Goal: Task Accomplishment & Management: Manage account settings

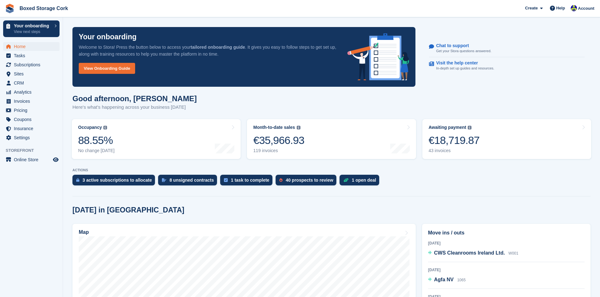
scroll to position [94, 0]
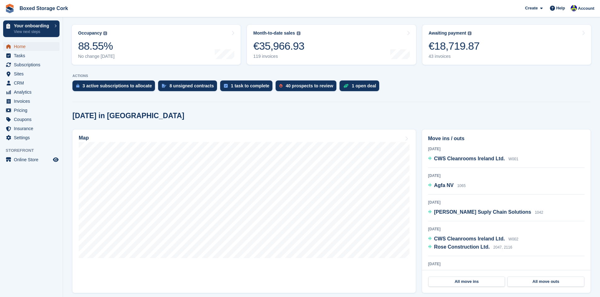
click at [19, 46] on span "Home" at bounding box center [33, 46] width 38 height 9
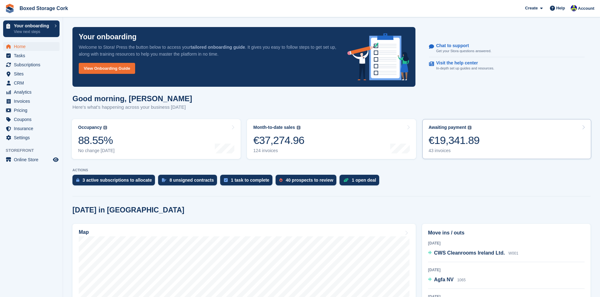
click at [440, 142] on div "€19,341.89" at bounding box center [453, 140] width 51 height 13
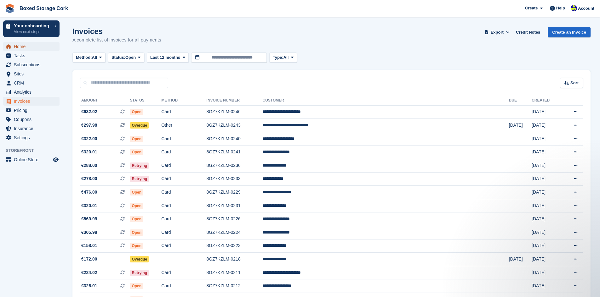
click at [23, 45] on span "Home" at bounding box center [33, 46] width 38 height 9
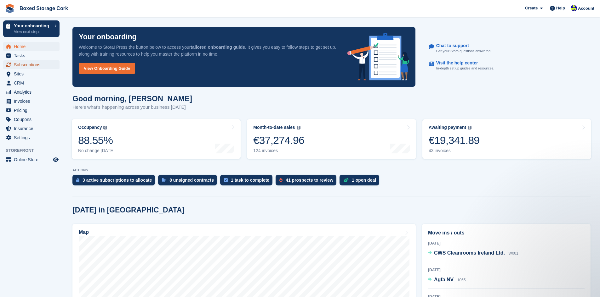
click at [23, 66] on span "Subscriptions" at bounding box center [33, 64] width 38 height 9
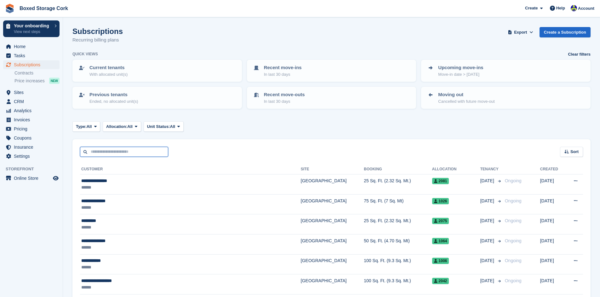
click at [116, 151] on input "text" at bounding box center [124, 152] width 88 height 10
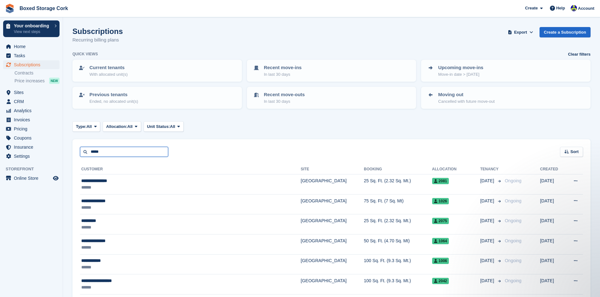
type input "*****"
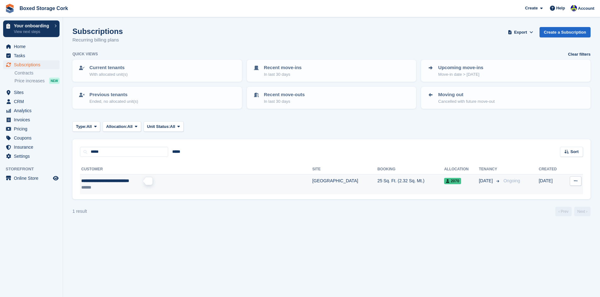
click at [128, 180] on span "**********" at bounding box center [105, 181] width 48 height 4
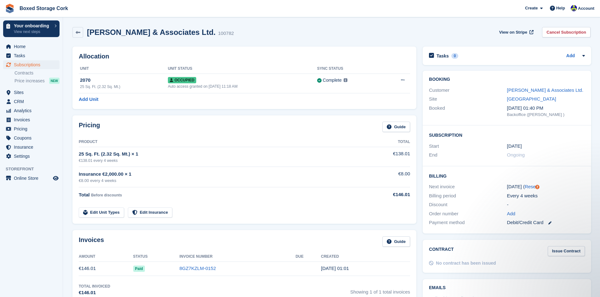
scroll to position [31, 0]
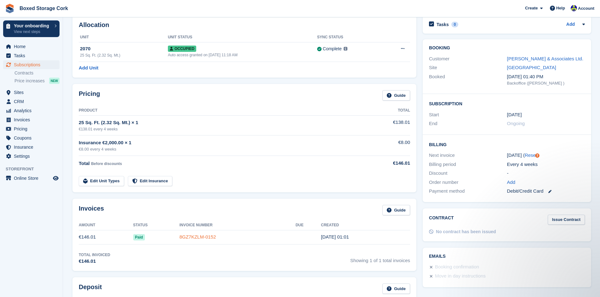
click at [192, 237] on link "8GZ7KZLM-0152" at bounding box center [197, 237] width 37 height 5
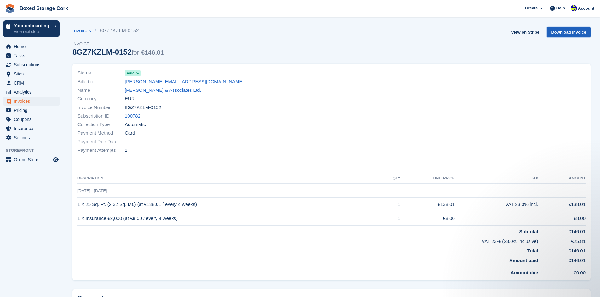
drag, startPoint x: 255, startPoint y: 87, endPoint x: 559, endPoint y: 35, distance: 308.5
click at [559, 35] on link "Download Invoice" at bounding box center [568, 32] width 44 height 10
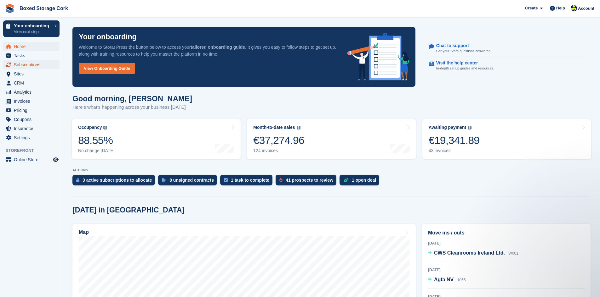
click at [34, 65] on span "Subscriptions" at bounding box center [33, 64] width 38 height 9
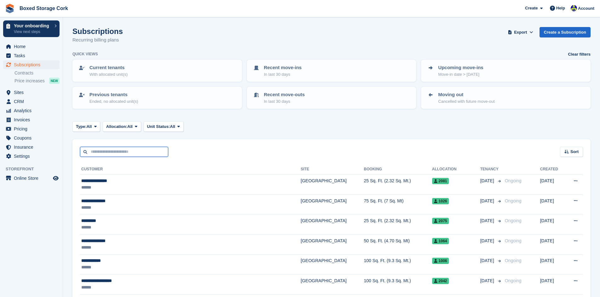
click at [101, 151] on input "text" at bounding box center [124, 152] width 88 height 10
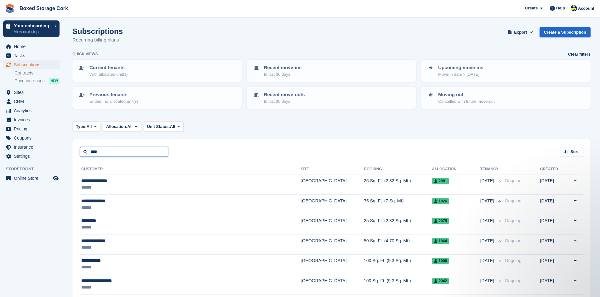
type input "****"
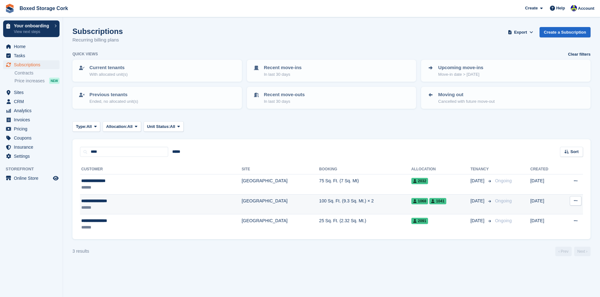
click at [125, 207] on div "******" at bounding box center [128, 208] width 94 height 7
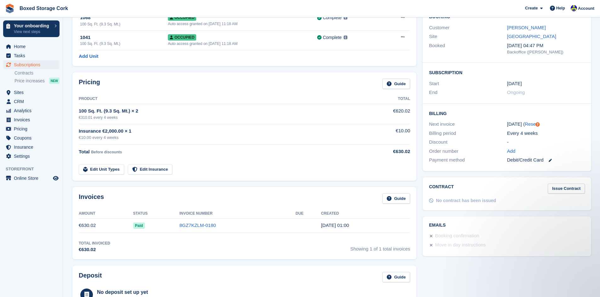
scroll to position [63, 0]
click at [191, 226] on link "8GZ7KZLM-0180" at bounding box center [197, 225] width 37 height 5
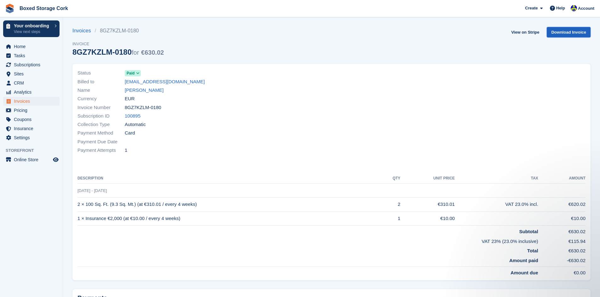
click at [570, 34] on link "Download Invoice" at bounding box center [568, 32] width 44 height 10
click at [561, 34] on link "Download Invoice" at bounding box center [568, 32] width 44 height 10
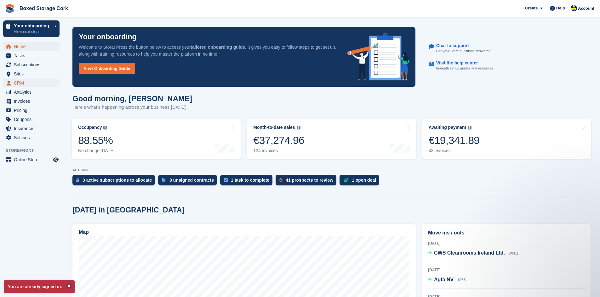
click at [18, 83] on span "CRM" at bounding box center [33, 83] width 38 height 9
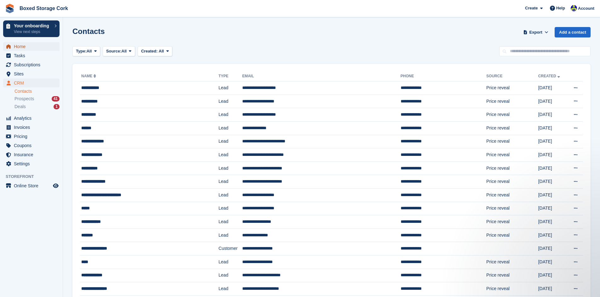
click at [24, 48] on span "Home" at bounding box center [33, 46] width 38 height 9
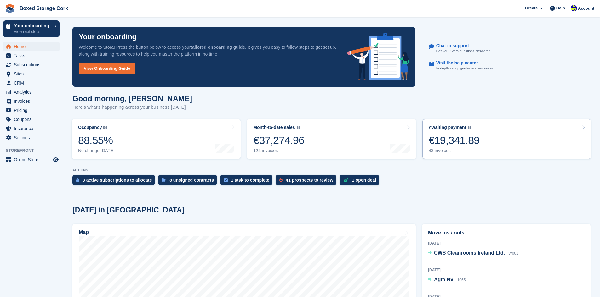
click at [463, 143] on div "€19,341.89" at bounding box center [453, 140] width 51 height 13
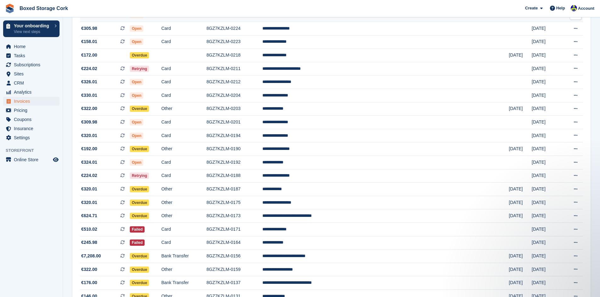
scroll to position [195, 0]
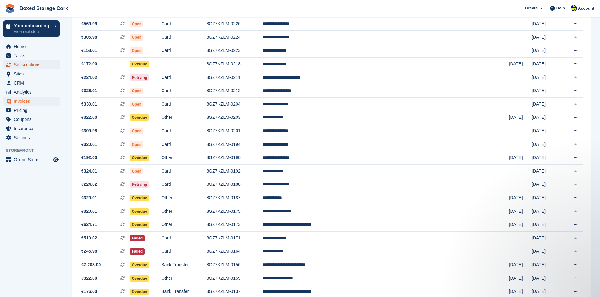
click at [25, 63] on span "Subscriptions" at bounding box center [33, 64] width 38 height 9
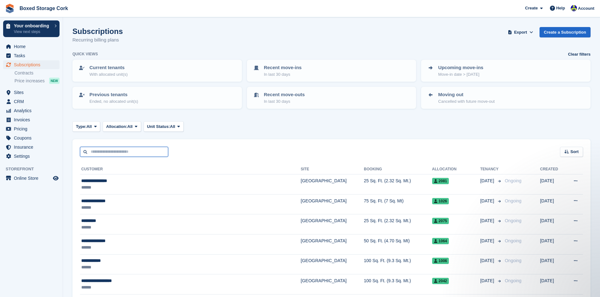
click at [130, 151] on input "text" at bounding box center [124, 152] width 88 height 10
type input "****"
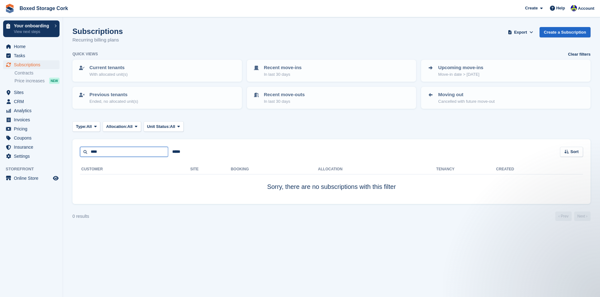
click at [91, 152] on input "****" at bounding box center [124, 152] width 88 height 10
type input "****"
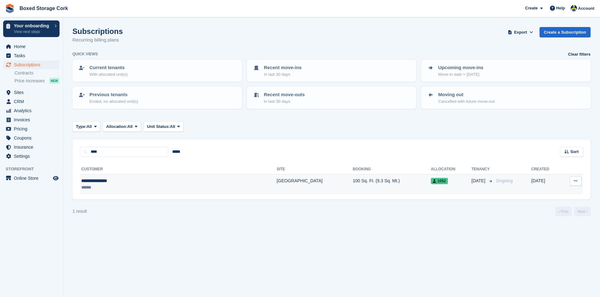
click at [110, 181] on div "**********" at bounding box center [139, 181] width 117 height 7
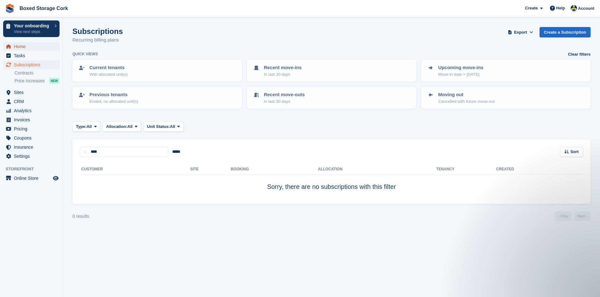
click at [27, 48] on span "Home" at bounding box center [33, 46] width 38 height 9
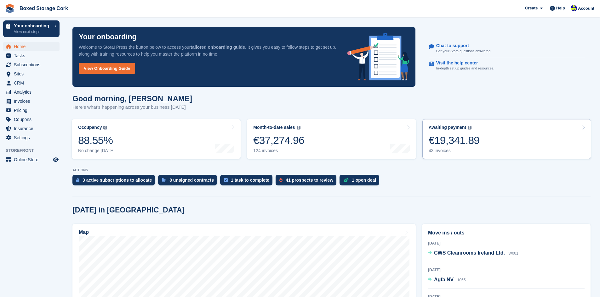
click at [460, 139] on div "€19,341.89" at bounding box center [453, 140] width 51 height 13
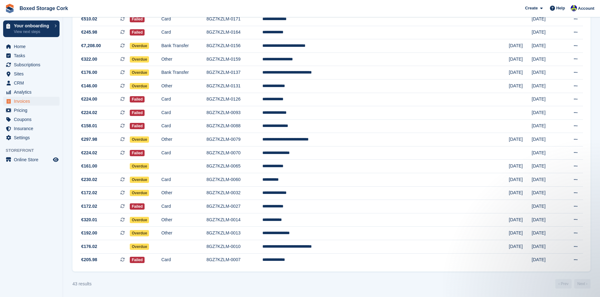
scroll to position [416, 0]
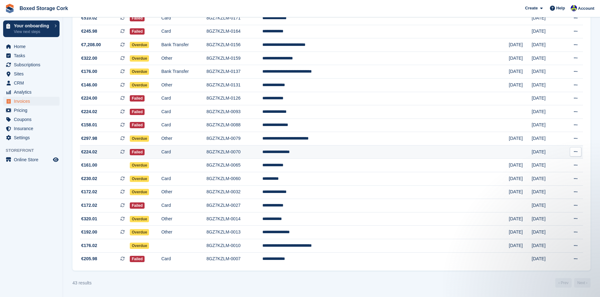
click at [351, 151] on td "**********" at bounding box center [385, 152] width 246 height 14
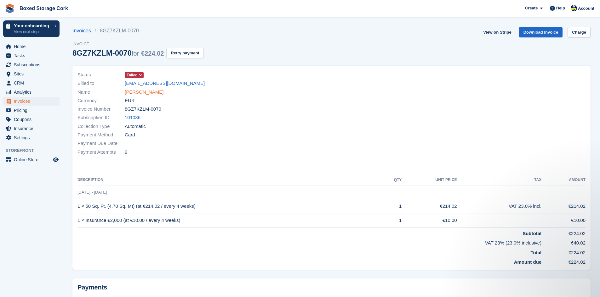
click at [143, 90] on link "Ms Sarah Slattery" at bounding box center [144, 92] width 39 height 7
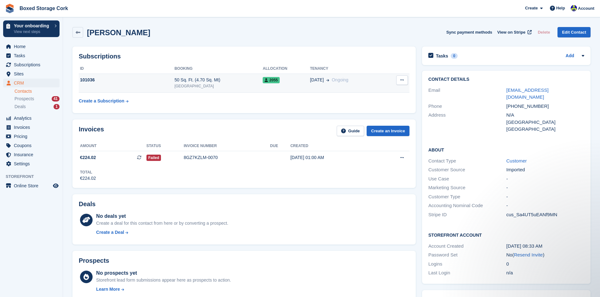
click at [331, 81] on span "Ongoing" at bounding box center [339, 79] width 17 height 5
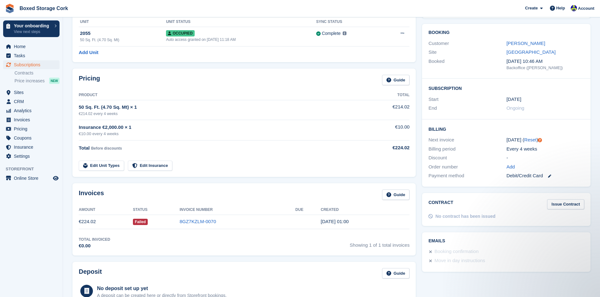
scroll to position [63, 0]
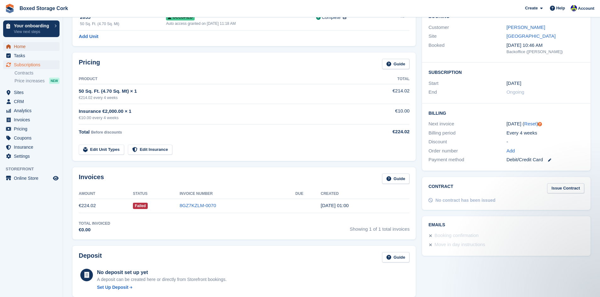
click at [22, 46] on span "Home" at bounding box center [33, 46] width 38 height 9
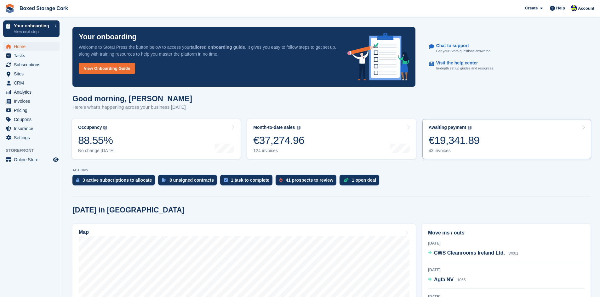
click at [453, 138] on div "€19,341.89" at bounding box center [453, 140] width 51 height 13
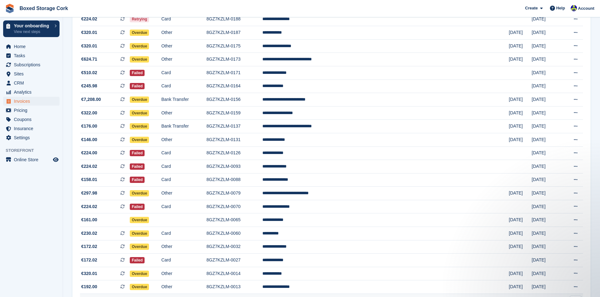
scroll to position [353, 0]
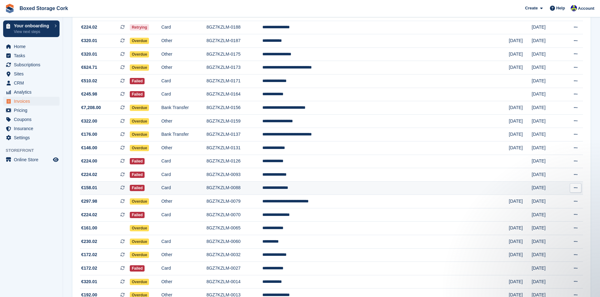
click at [353, 185] on td "**********" at bounding box center [385, 189] width 246 height 14
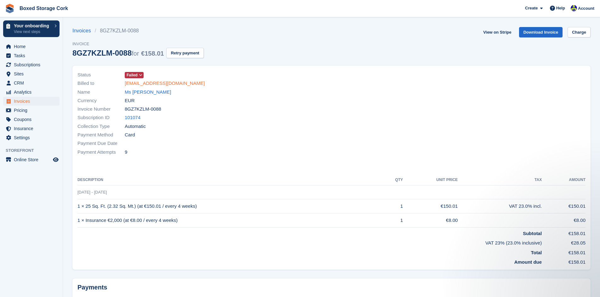
click at [151, 84] on link "[EMAIL_ADDRESS][DOMAIN_NAME]" at bounding box center [165, 83] width 80 height 7
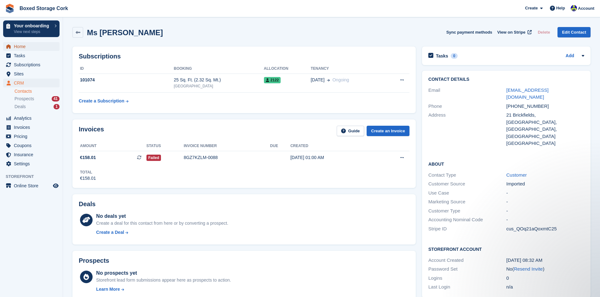
click at [20, 47] on span "Home" at bounding box center [33, 46] width 38 height 9
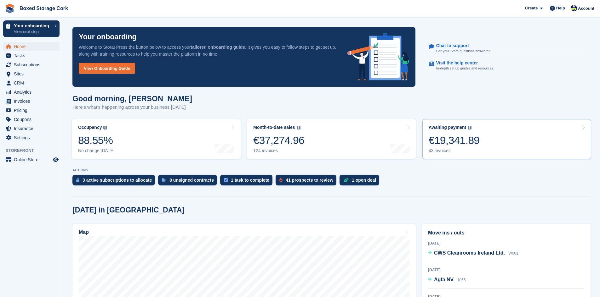
click at [459, 137] on div "€19,341.89" at bounding box center [453, 140] width 51 height 13
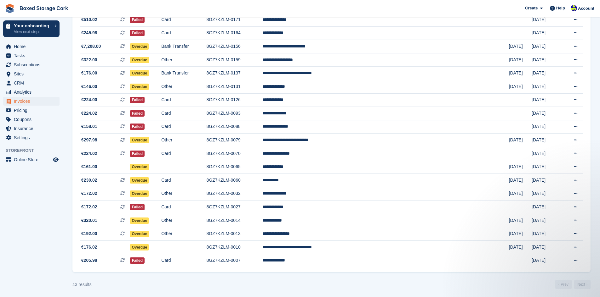
scroll to position [416, 0]
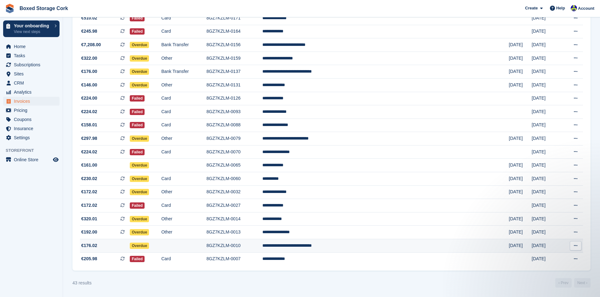
click at [343, 246] on td "**********" at bounding box center [385, 247] width 246 height 14
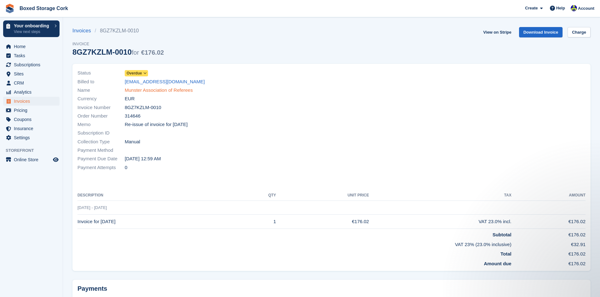
click at [147, 88] on link "Munster Association of Referees" at bounding box center [159, 90] width 68 height 7
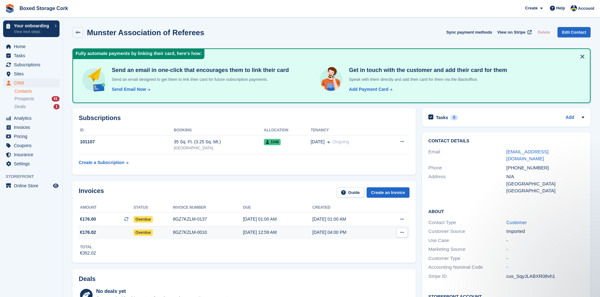
click at [245, 235] on div "15 Aug, 12:59 AM" at bounding box center [277, 232] width 69 height 7
click at [250, 221] on div "[DATE] 01:00 AM" at bounding box center [277, 219] width 69 height 7
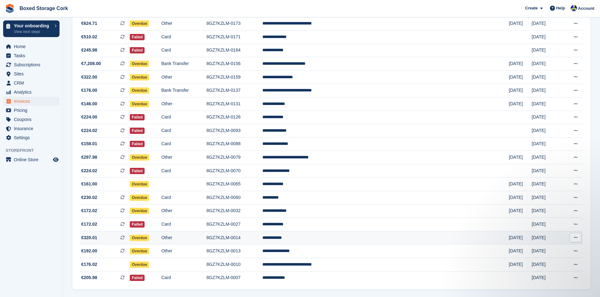
scroll to position [416, 0]
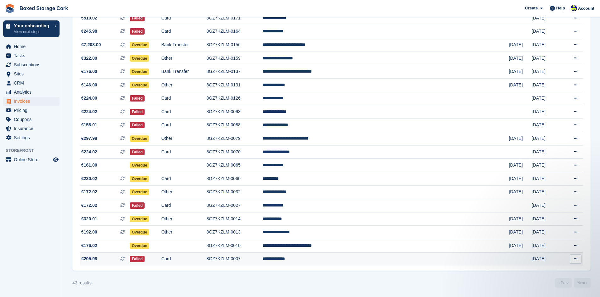
click at [346, 259] on td "**********" at bounding box center [385, 259] width 246 height 13
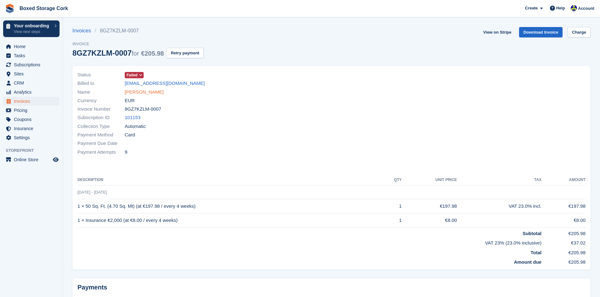
click at [147, 93] on link "Mr Leon Gaynor" at bounding box center [144, 92] width 39 height 7
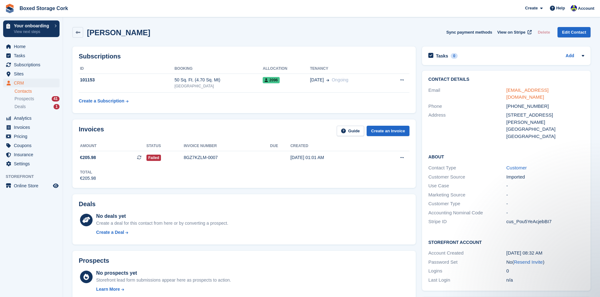
click at [531, 91] on link "leongaynor73@yahoo.co.uk" at bounding box center [527, 94] width 42 height 13
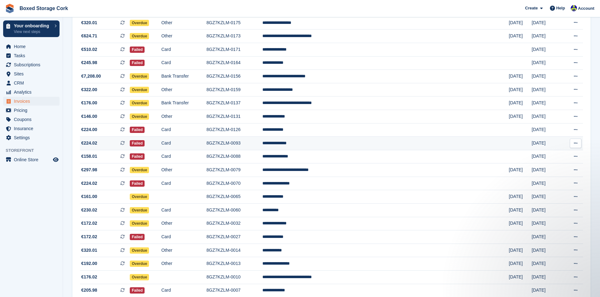
scroll to position [416, 0]
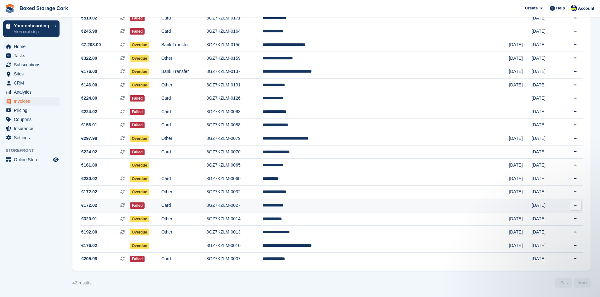
click at [335, 207] on td "**********" at bounding box center [385, 206] width 246 height 14
click at [353, 192] on td "**********" at bounding box center [385, 193] width 246 height 14
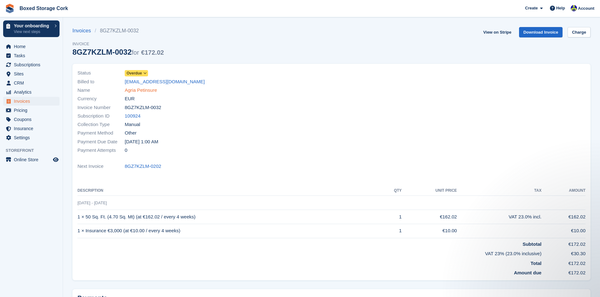
click at [141, 90] on link "Agria Petinsure" at bounding box center [141, 90] width 32 height 7
click at [20, 44] on span "Home" at bounding box center [33, 46] width 38 height 9
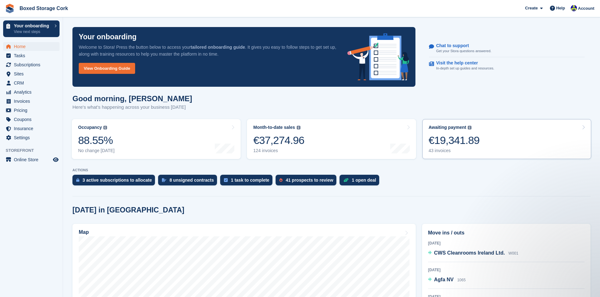
click at [460, 143] on div "€19,341.89" at bounding box center [453, 140] width 51 height 13
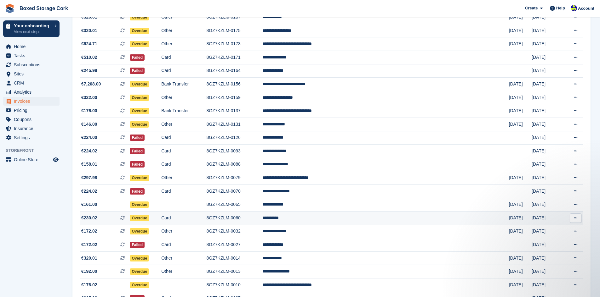
scroll to position [416, 0]
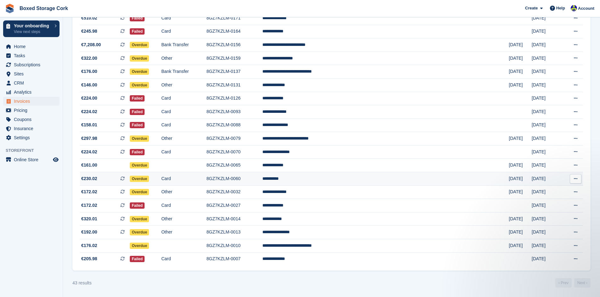
click at [343, 180] on td "**********" at bounding box center [385, 180] width 246 height 14
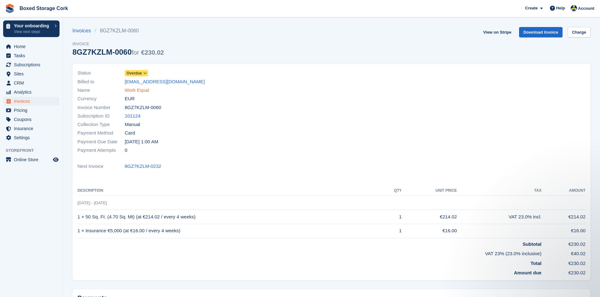
click at [139, 90] on link "Work Equal" at bounding box center [137, 90] width 24 height 7
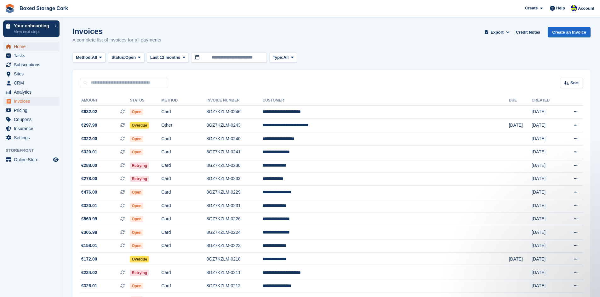
click at [22, 47] on span "Home" at bounding box center [33, 46] width 38 height 9
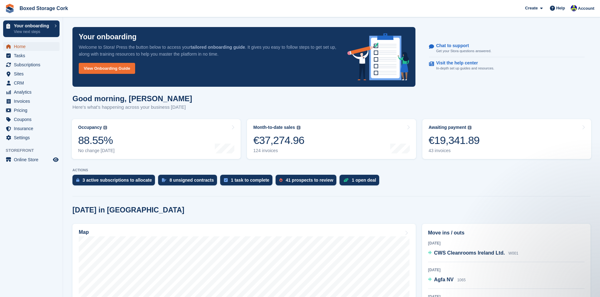
click at [25, 45] on span "Home" at bounding box center [33, 46] width 38 height 9
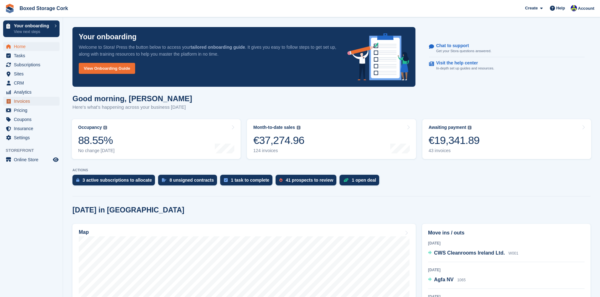
click at [21, 100] on span "Invoices" at bounding box center [33, 101] width 38 height 9
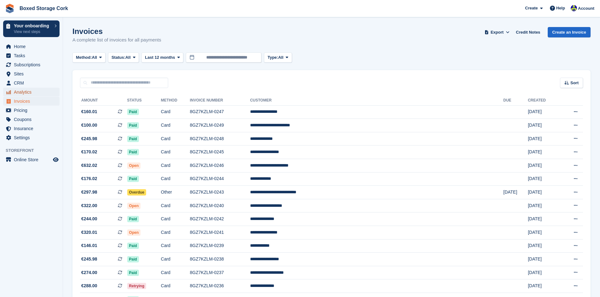
click at [25, 93] on span "Analytics" at bounding box center [33, 92] width 38 height 9
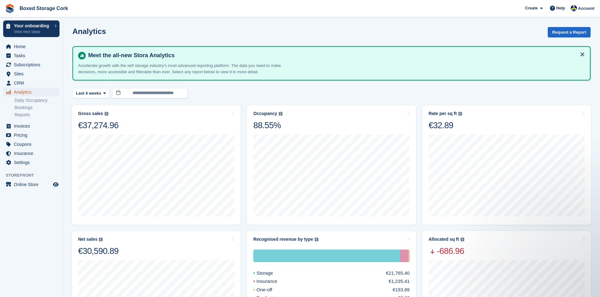
click at [24, 93] on span "Analytics" at bounding box center [33, 92] width 38 height 9
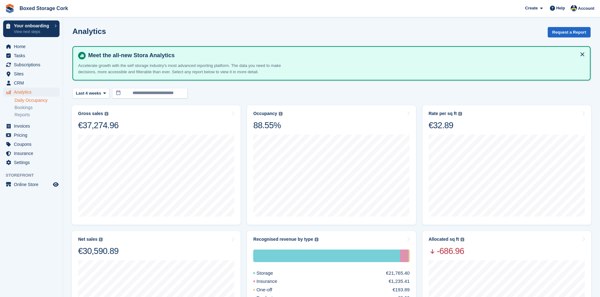
click at [30, 101] on link "Daily Occupancy" at bounding box center [36, 101] width 45 height 6
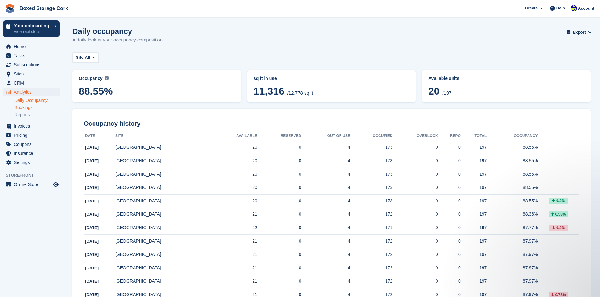
click at [24, 109] on link "Bookings" at bounding box center [36, 108] width 45 height 6
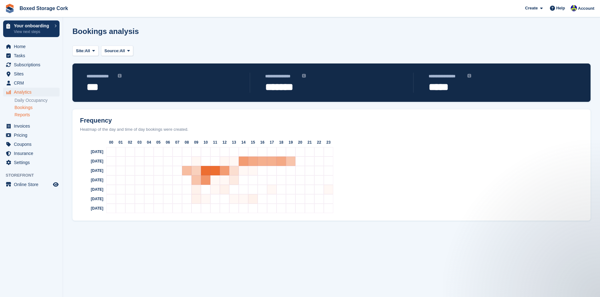
click at [21, 117] on link "Reports" at bounding box center [36, 115] width 45 height 6
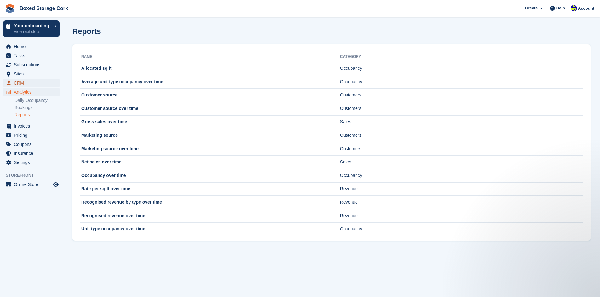
click at [23, 83] on span "CRM" at bounding box center [33, 83] width 38 height 9
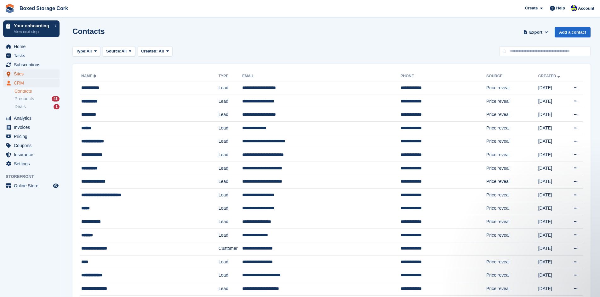
click at [26, 75] on span "Sites" at bounding box center [33, 74] width 38 height 9
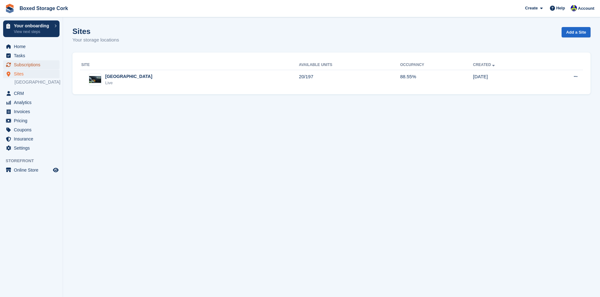
click at [30, 66] on span "Subscriptions" at bounding box center [33, 64] width 38 height 9
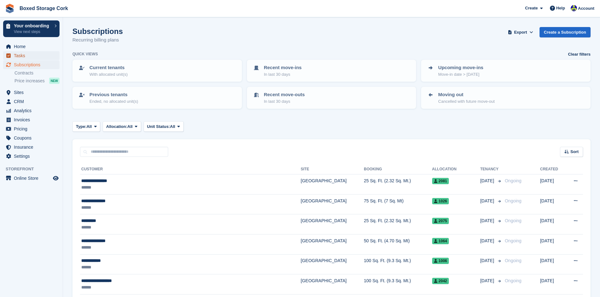
click at [28, 55] on span "Tasks" at bounding box center [33, 55] width 38 height 9
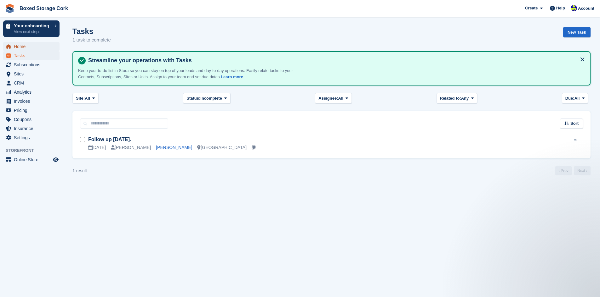
click at [21, 47] on span "Home" at bounding box center [33, 46] width 38 height 9
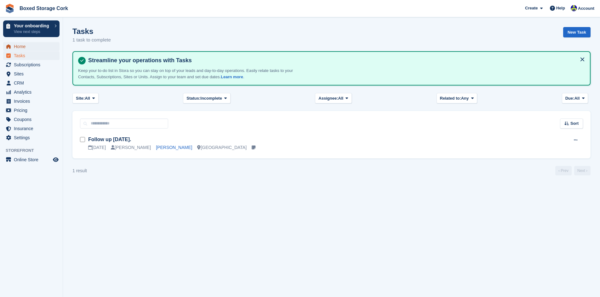
click at [23, 47] on span "Home" at bounding box center [33, 46] width 38 height 9
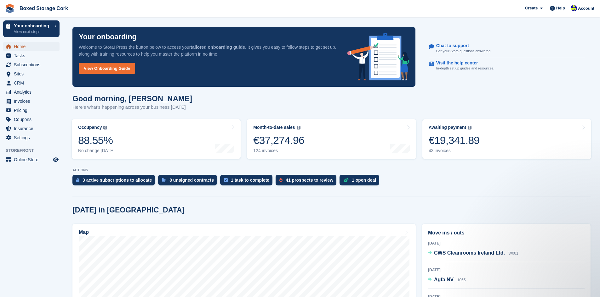
click at [19, 47] on span "Home" at bounding box center [33, 46] width 38 height 9
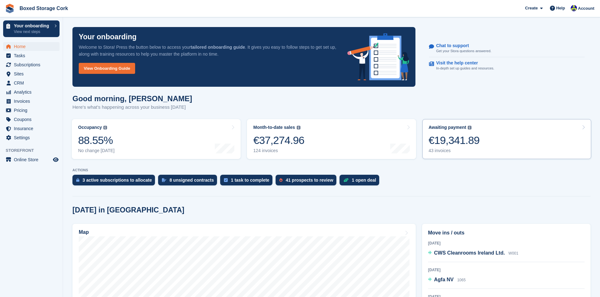
click at [445, 146] on div "€19,341.89" at bounding box center [453, 140] width 51 height 13
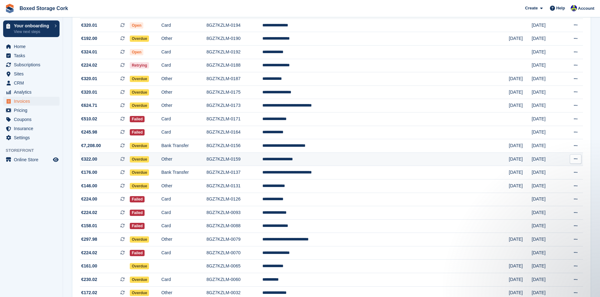
scroll to position [416, 0]
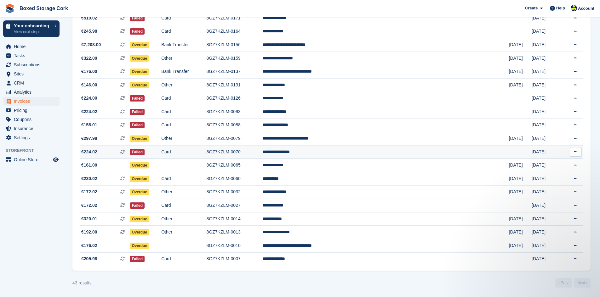
click at [365, 154] on td "**********" at bounding box center [385, 152] width 246 height 14
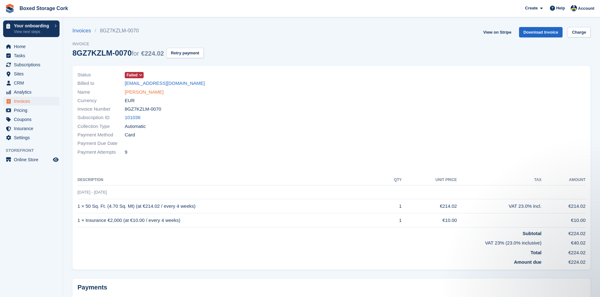
click at [140, 93] on link "[PERSON_NAME]" at bounding box center [144, 92] width 39 height 7
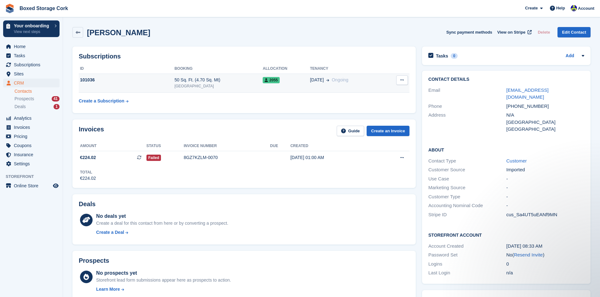
click at [313, 80] on span "[DATE]" at bounding box center [317, 80] width 14 height 7
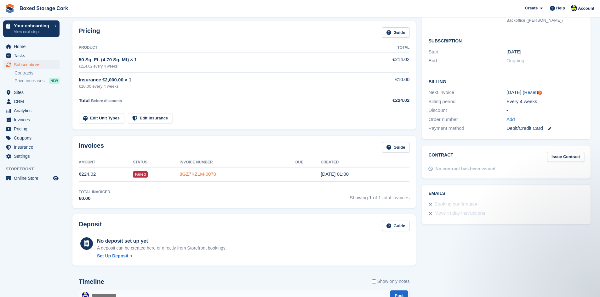
click at [202, 173] on link "8GZ7KZLM-0070" at bounding box center [197, 174] width 37 height 5
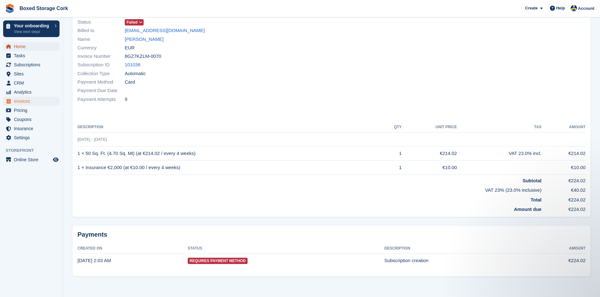
click at [20, 47] on span "Home" at bounding box center [33, 46] width 38 height 9
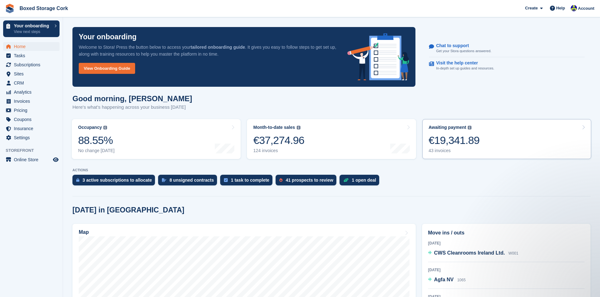
click at [447, 139] on div "€19,341.89" at bounding box center [453, 140] width 51 height 13
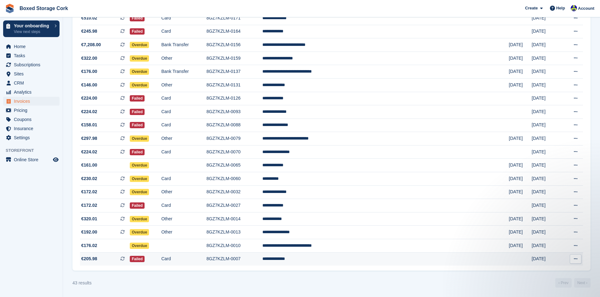
click at [354, 258] on td "**********" at bounding box center [385, 259] width 246 height 13
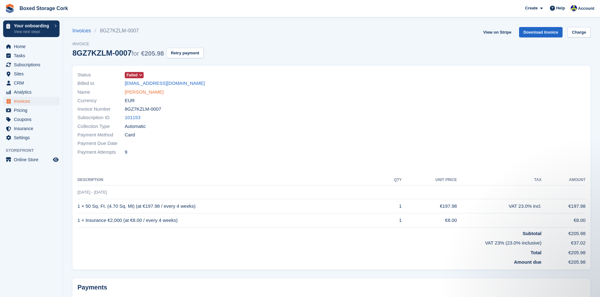
click at [149, 93] on link "[PERSON_NAME]" at bounding box center [144, 92] width 39 height 7
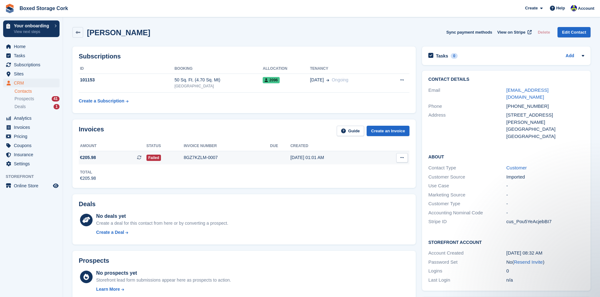
click at [193, 158] on div "8GZ7KZLM-0007" at bounding box center [227, 158] width 86 height 7
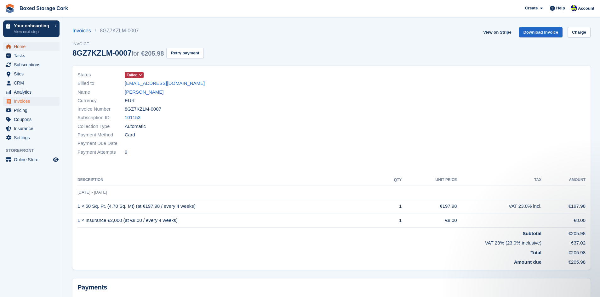
click at [31, 47] on span "Home" at bounding box center [33, 46] width 38 height 9
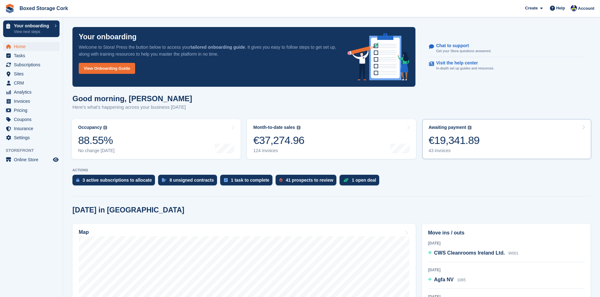
click at [455, 143] on div "€19,341.89" at bounding box center [453, 140] width 51 height 13
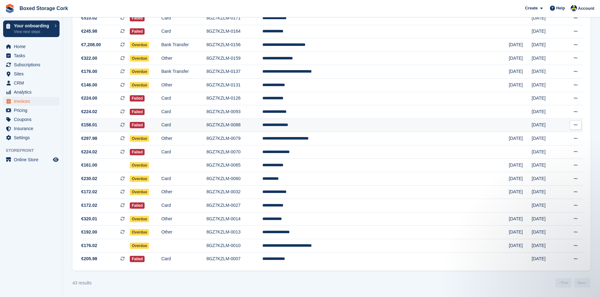
click at [349, 125] on td "**********" at bounding box center [385, 126] width 246 height 14
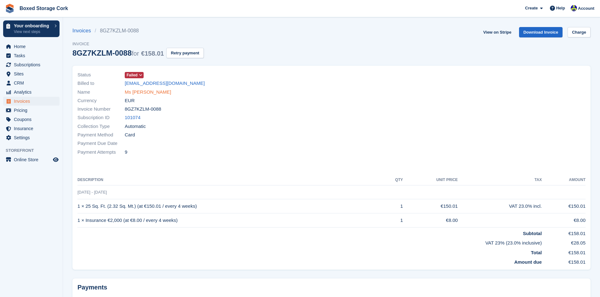
click at [155, 93] on link "Ms Mac Madikhula" at bounding box center [148, 92] width 47 height 7
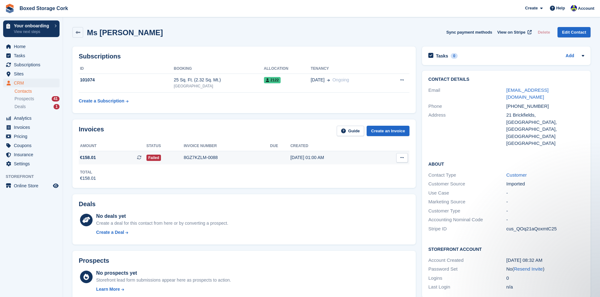
click at [203, 156] on div "8GZ7KZLM-0088" at bounding box center [227, 158] width 86 height 7
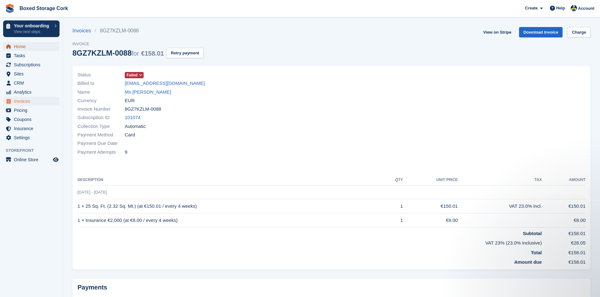
click at [25, 47] on span "Home" at bounding box center [33, 46] width 38 height 9
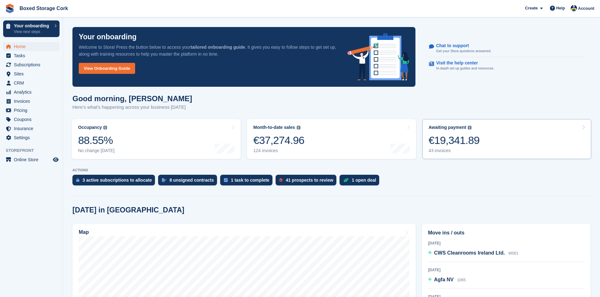
click at [452, 145] on div "€19,341.89" at bounding box center [453, 140] width 51 height 13
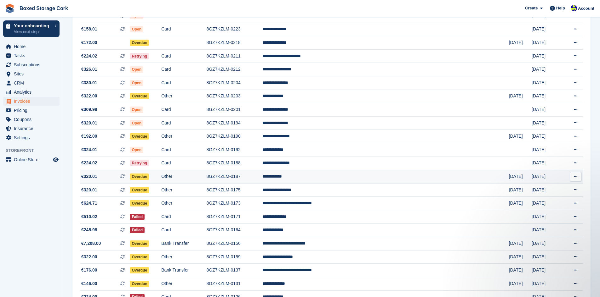
scroll to position [283, 0]
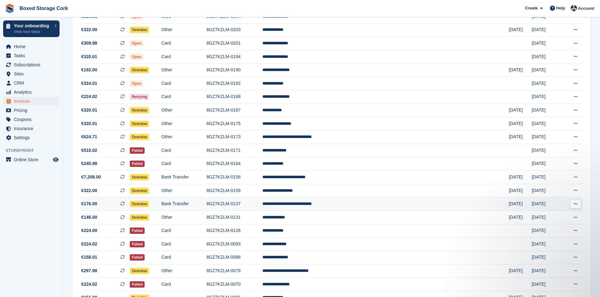
click at [368, 205] on td "**********" at bounding box center [385, 205] width 246 height 14
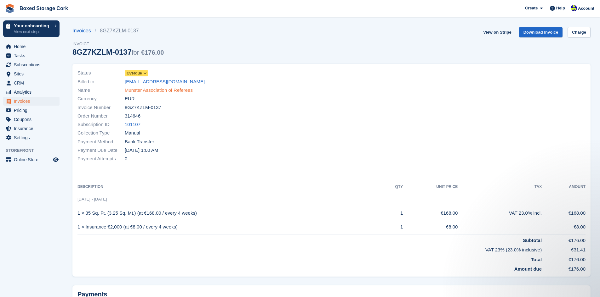
click at [169, 92] on link "Munster Association of Referees" at bounding box center [159, 90] width 68 height 7
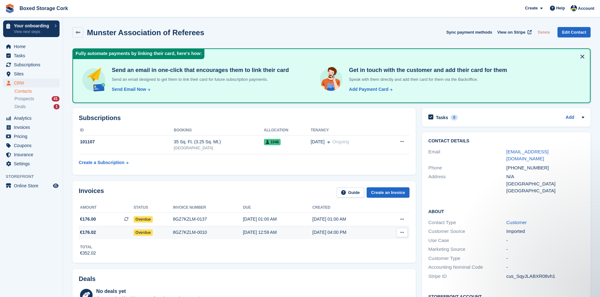
click at [204, 232] on div "8GZ7KZLM-0010" at bounding box center [208, 232] width 70 height 7
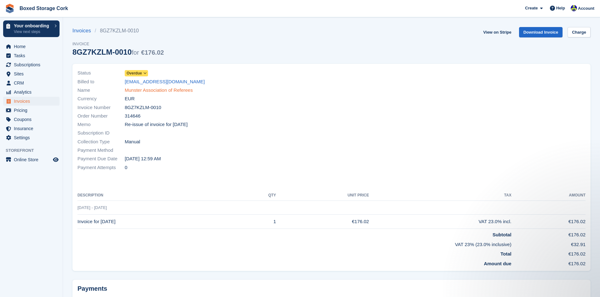
click at [167, 92] on link "Munster Association of Referees" at bounding box center [159, 90] width 68 height 7
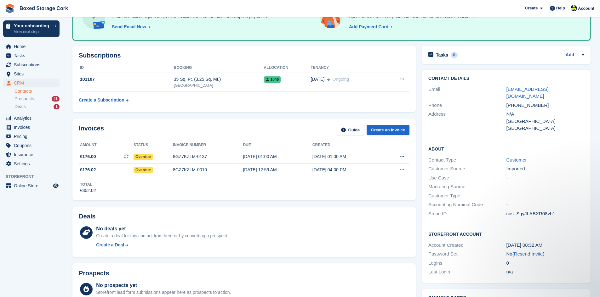
scroll to position [63, 0]
click at [190, 170] on div "8GZ7KZLM-0010" at bounding box center [208, 170] width 70 height 7
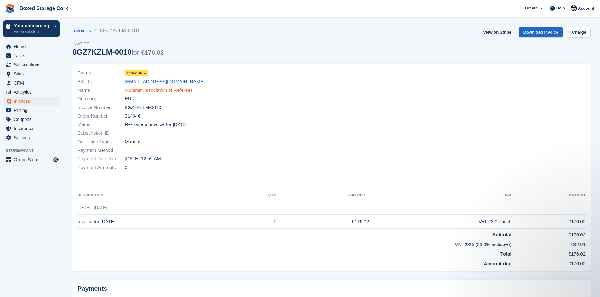
click at [154, 91] on link "Munster Association of Referees" at bounding box center [159, 90] width 68 height 7
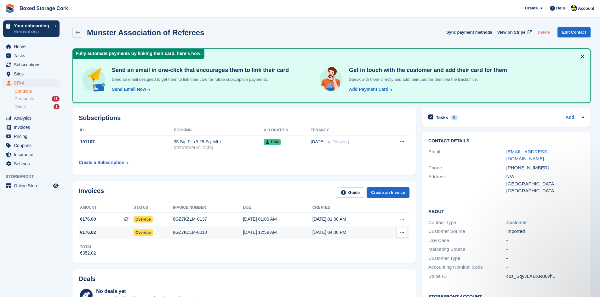
click at [197, 231] on div "8GZ7KZLM-0010" at bounding box center [208, 232] width 70 height 7
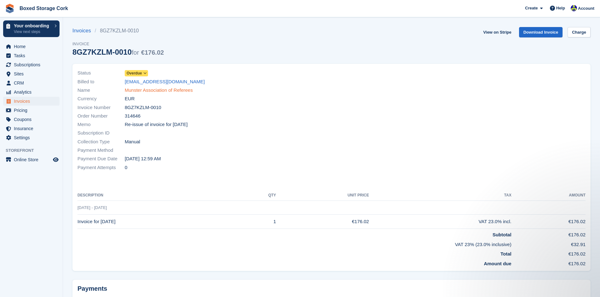
click at [142, 92] on link "Munster Association of Referees" at bounding box center [159, 90] width 68 height 7
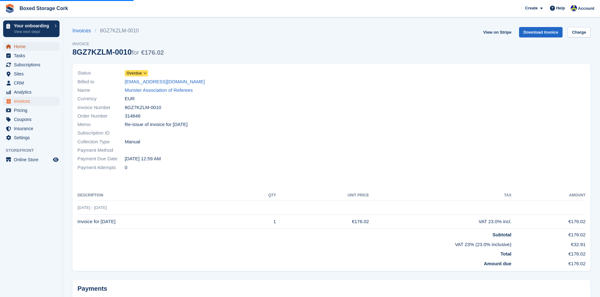
click at [21, 49] on span "Home" at bounding box center [33, 46] width 38 height 9
click at [28, 65] on span "Subscriptions" at bounding box center [33, 64] width 38 height 9
click at [21, 46] on span "Home" at bounding box center [33, 46] width 38 height 9
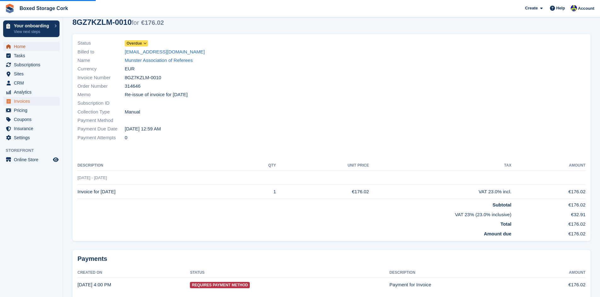
scroll to position [54, 0]
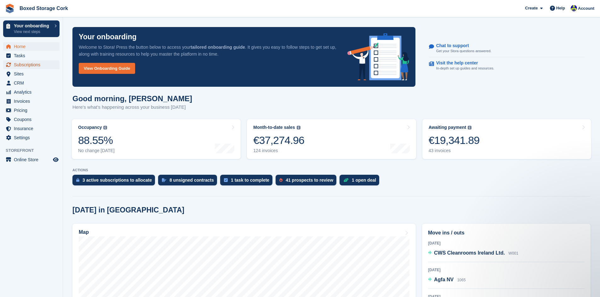
click at [24, 65] on span "Subscriptions" at bounding box center [33, 64] width 38 height 9
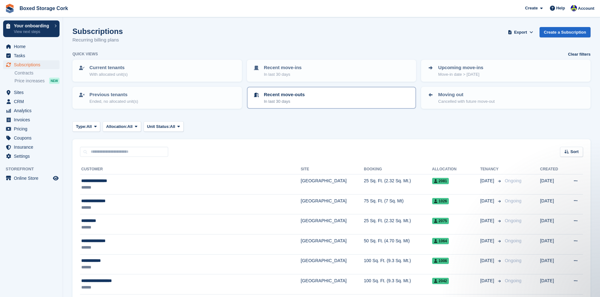
click at [286, 102] on p "In last 30 days" at bounding box center [284, 102] width 41 height 6
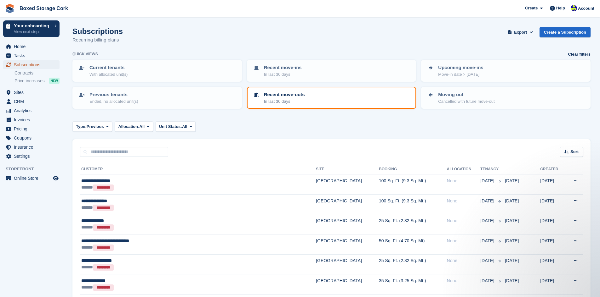
click at [18, 64] on span "Subscriptions" at bounding box center [33, 64] width 38 height 9
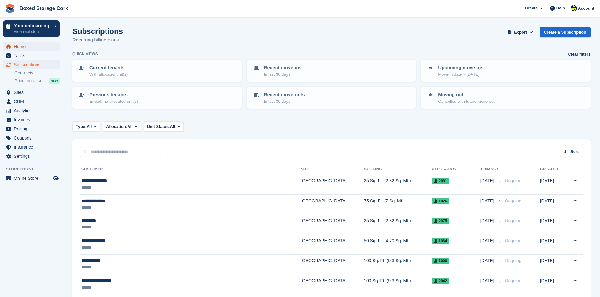
click at [20, 45] on span "Home" at bounding box center [33, 46] width 38 height 9
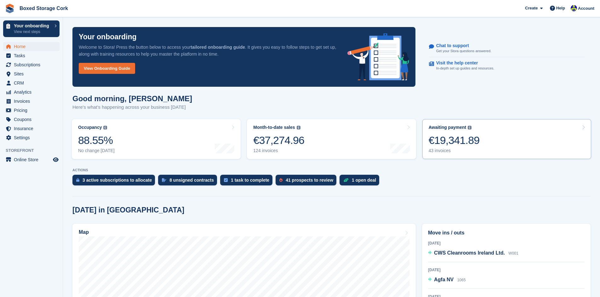
click at [460, 139] on div "€19,341.89" at bounding box center [453, 140] width 51 height 13
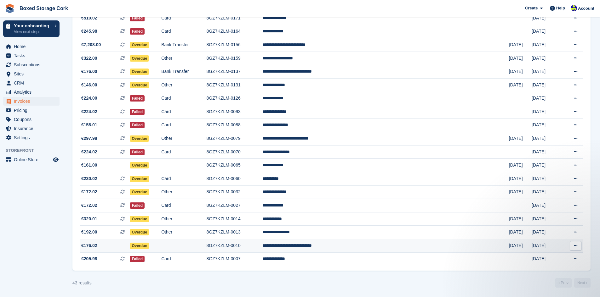
click at [347, 248] on td "**********" at bounding box center [385, 247] width 246 height 14
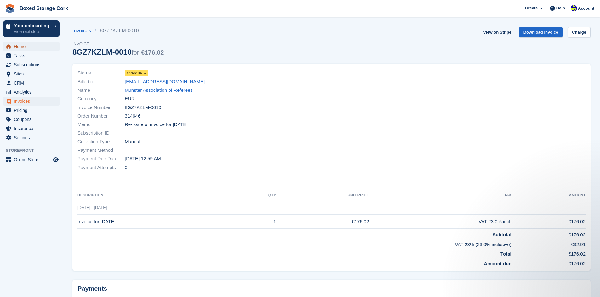
click at [16, 47] on span "Home" at bounding box center [33, 46] width 38 height 9
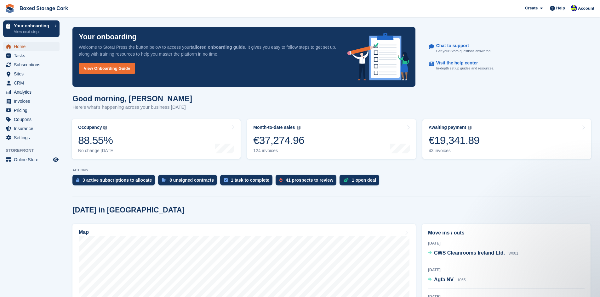
click at [30, 46] on span "Home" at bounding box center [33, 46] width 38 height 9
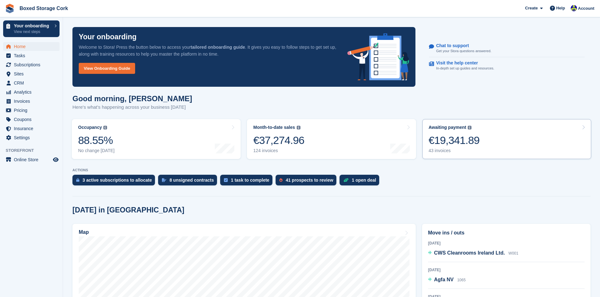
click at [447, 144] on div "€19,341.89" at bounding box center [453, 140] width 51 height 13
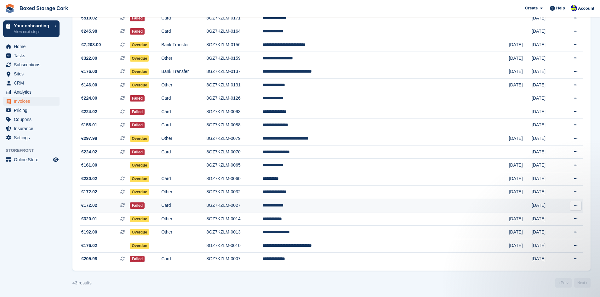
click at [350, 203] on td "**********" at bounding box center [385, 206] width 246 height 14
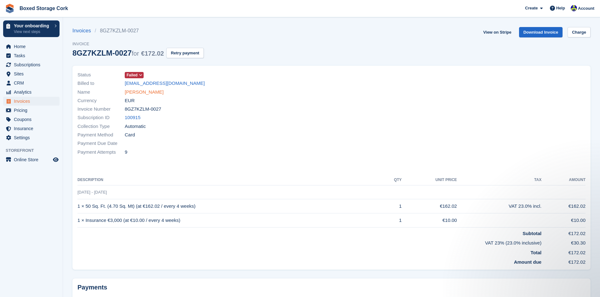
click at [146, 94] on link "Ms Myra Burre" at bounding box center [144, 92] width 39 height 7
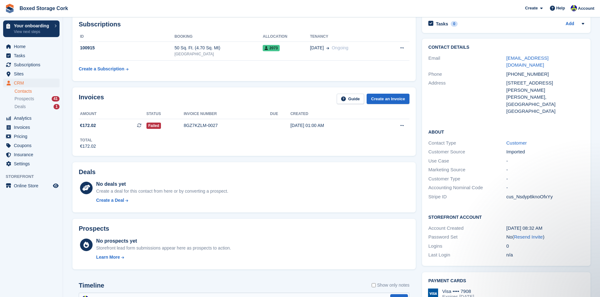
scroll to position [31, 0]
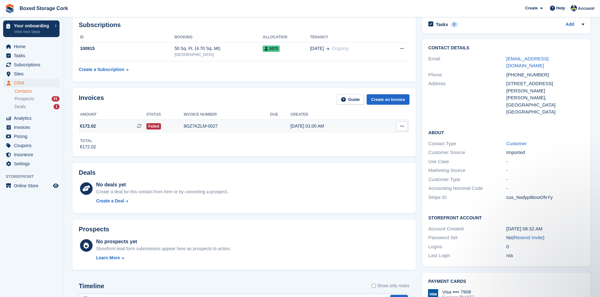
click at [199, 126] on div "8GZ7KZLM-0027" at bounding box center [227, 126] width 86 height 7
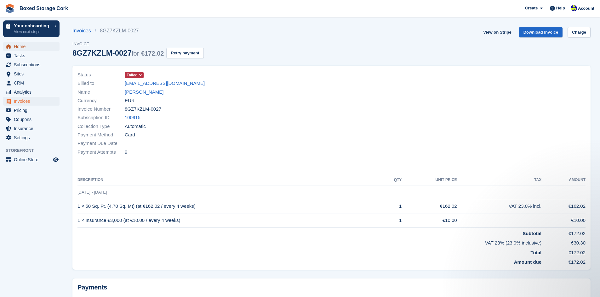
click at [25, 49] on span "Home" at bounding box center [33, 46] width 38 height 9
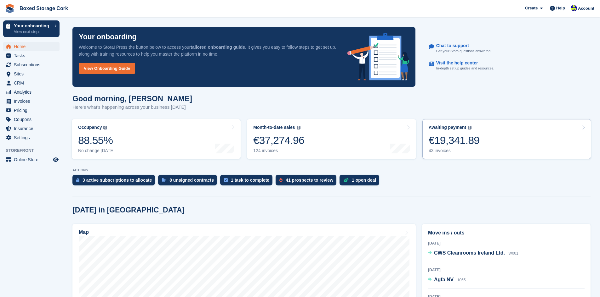
click at [469, 138] on div "€19,341.89" at bounding box center [453, 140] width 51 height 13
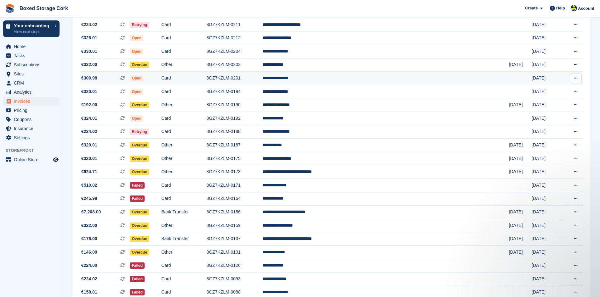
scroll to position [252, 0]
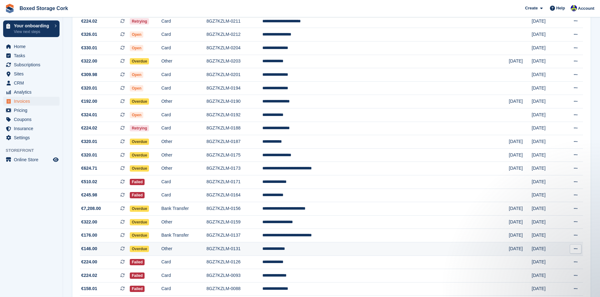
click at [346, 247] on td "**********" at bounding box center [385, 249] width 246 height 14
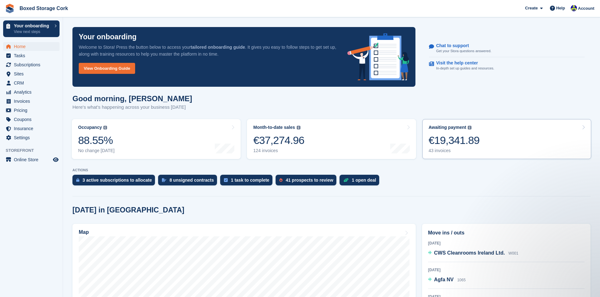
click at [471, 141] on div "€19,341.89" at bounding box center [453, 140] width 51 height 13
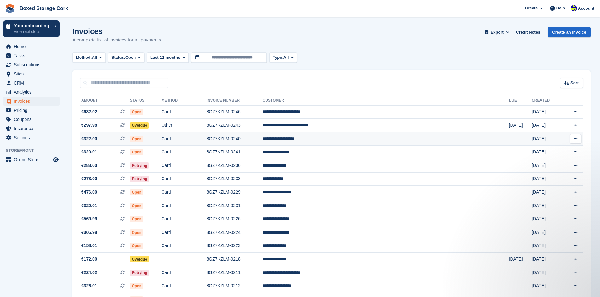
click at [339, 138] on td "**********" at bounding box center [385, 139] width 246 height 14
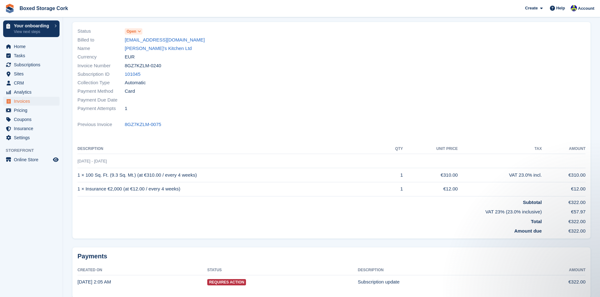
scroll to position [8, 0]
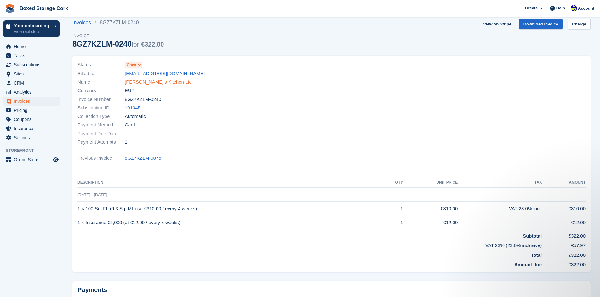
click at [146, 84] on link "[PERSON_NAME]'s Kitchen Ltd" at bounding box center [158, 82] width 67 height 7
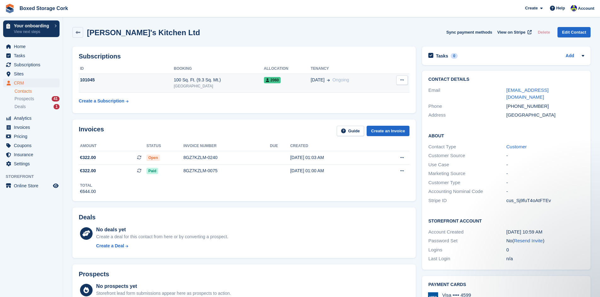
click at [183, 78] on div "100 Sq. Ft. (9.3 Sq. Mt.)" at bounding box center [219, 80] width 90 height 7
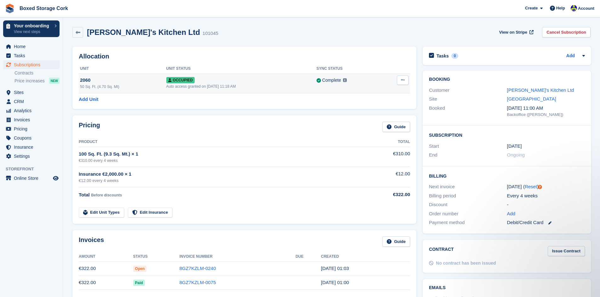
click at [104, 87] on div "50 Sq. Ft. (4.70 Sq. Mt)" at bounding box center [123, 87] width 86 height 6
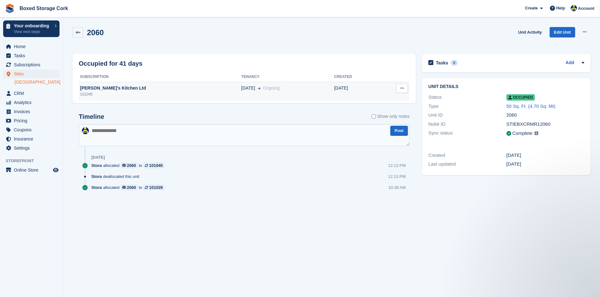
click at [127, 91] on div "[PERSON_NAME]'s Kitchen Ltd" at bounding box center [160, 88] width 162 height 7
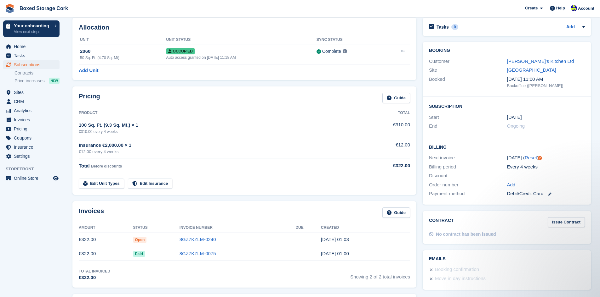
scroll to position [63, 0]
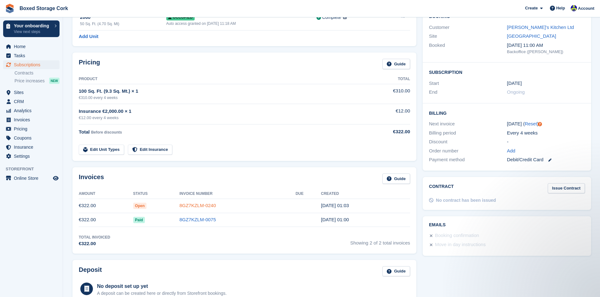
click at [197, 205] on link "8GZ7KZLM-0240" at bounding box center [197, 205] width 37 height 5
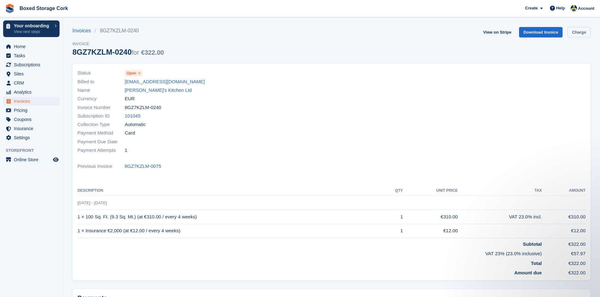
click at [581, 31] on link "Charge" at bounding box center [578, 32] width 23 height 10
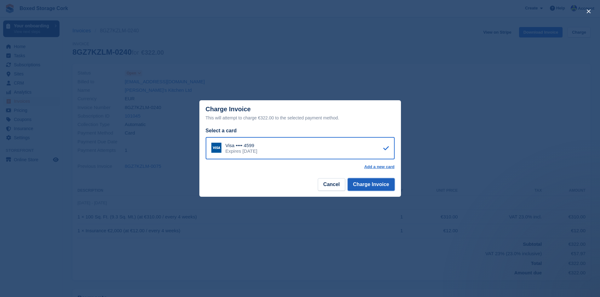
click at [363, 186] on button "Charge Invoice" at bounding box center [371, 184] width 47 height 13
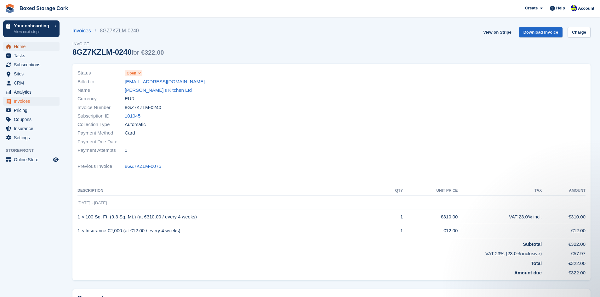
click at [23, 48] on span "Home" at bounding box center [33, 46] width 38 height 9
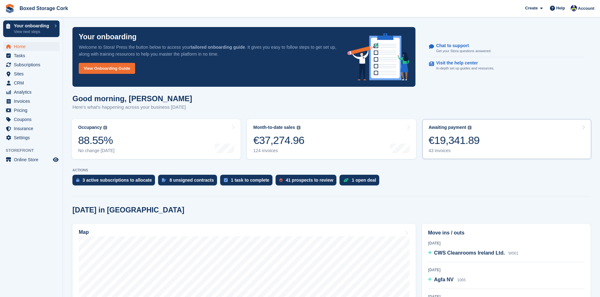
click at [465, 142] on div "€19,341.89" at bounding box center [453, 140] width 51 height 13
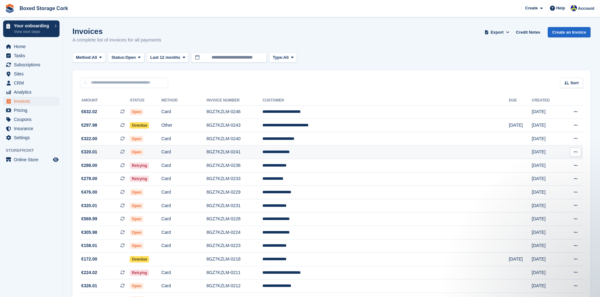
click at [343, 154] on td "**********" at bounding box center [385, 153] width 246 height 14
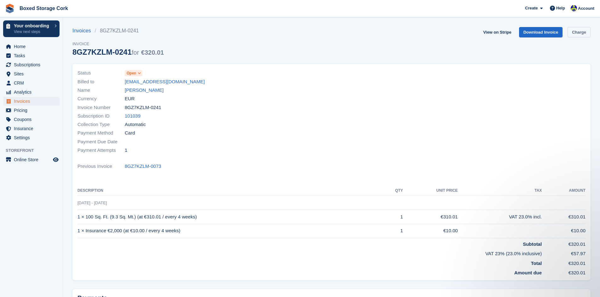
click at [581, 32] on link "Charge" at bounding box center [578, 32] width 23 height 10
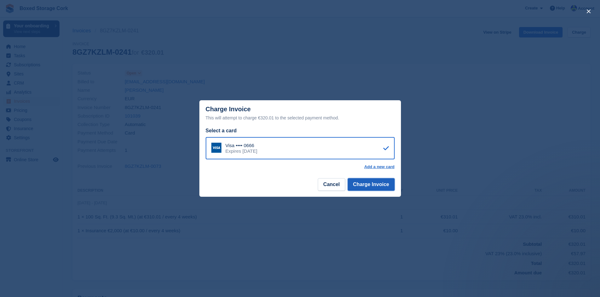
click at [376, 185] on button "Charge Invoice" at bounding box center [371, 184] width 47 height 13
